Goal: Navigation & Orientation: Find specific page/section

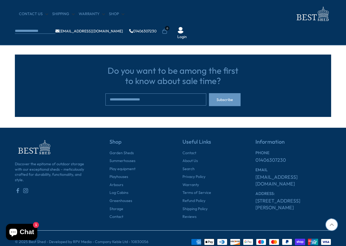
scroll to position [585, 0]
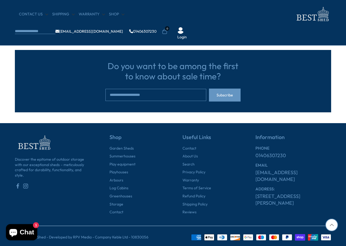
click at [196, 154] on link "About Us" at bounding box center [190, 156] width 15 height 5
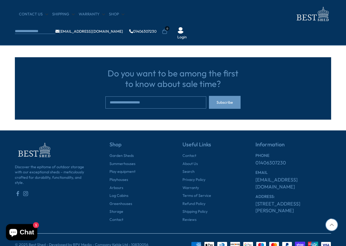
scroll to position [237, 0]
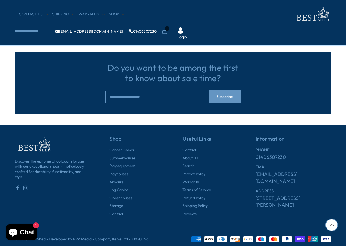
click at [124, 157] on link "Summerhouses" at bounding box center [123, 158] width 26 height 5
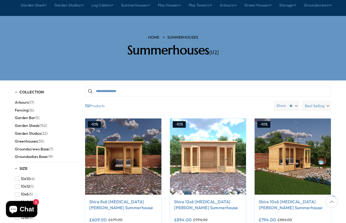
scroll to position [63, 0]
click at [24, 100] on span "Arbours" at bounding box center [22, 102] width 14 height 5
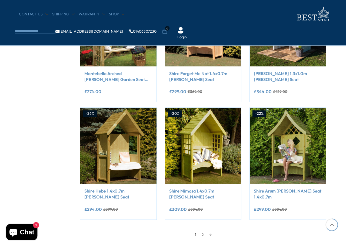
scroll to position [382, 5]
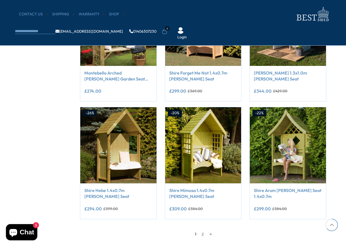
click at [203, 223] on link "2" at bounding box center [203, 234] width 8 height 8
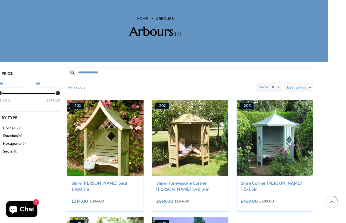
scroll to position [79, 18]
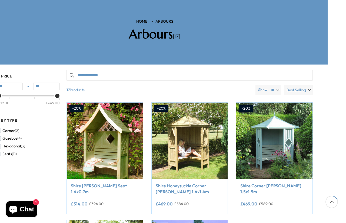
click at [206, 183] on link "Shire Honeysuckle Corner Arbour 1.4x1.4m" at bounding box center [190, 189] width 68 height 12
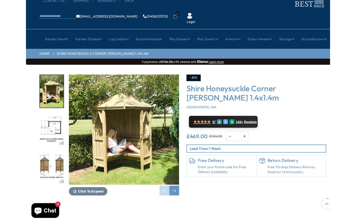
scroll to position [25, 0]
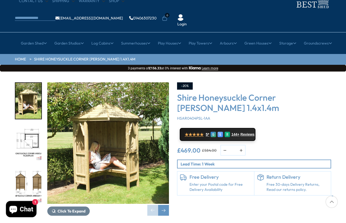
click at [239, 132] on span "144+" at bounding box center [235, 134] width 8 height 4
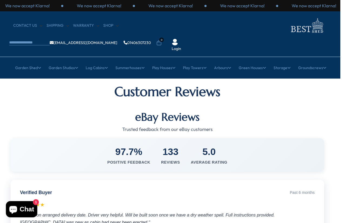
scroll to position [0, 6]
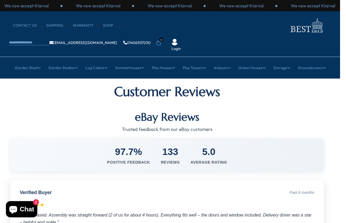
click at [71, 129] on link "Groundscew & Assembly Package deals" at bounding box center [58, 136] width 64 height 14
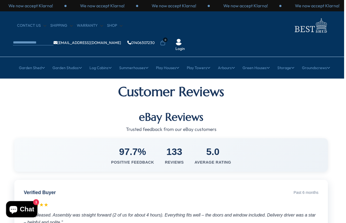
click at [78, 129] on link "Groundscew & Assembly Package deals" at bounding box center [63, 136] width 64 height 14
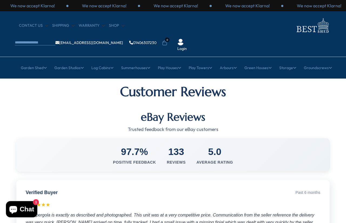
click at [84, 129] on link "Groundscew & Assembly Package deals" at bounding box center [64, 136] width 64 height 14
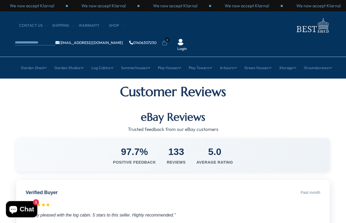
click at [84, 129] on link "Groundscew & Assembly Package deals" at bounding box center [64, 136] width 64 height 14
